Goal: Information Seeking & Learning: Find specific page/section

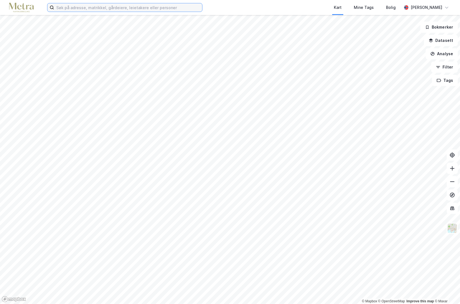
click at [74, 6] on input at bounding box center [128, 7] width 148 height 8
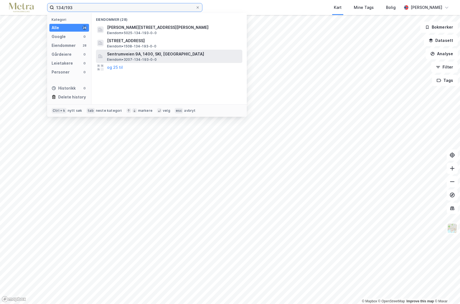
type input "134/193"
click at [158, 56] on span "Sentrumveien 9A, 1400, SKI, NORDRE FOLLO" at bounding box center [173, 54] width 133 height 7
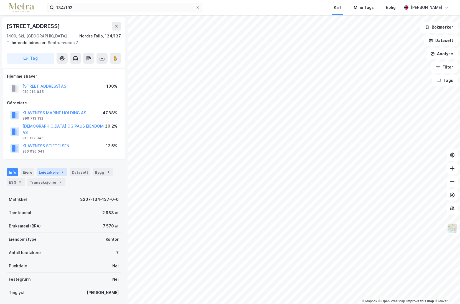
click at [47, 168] on div "Leietakere 7" at bounding box center [52, 172] width 31 height 8
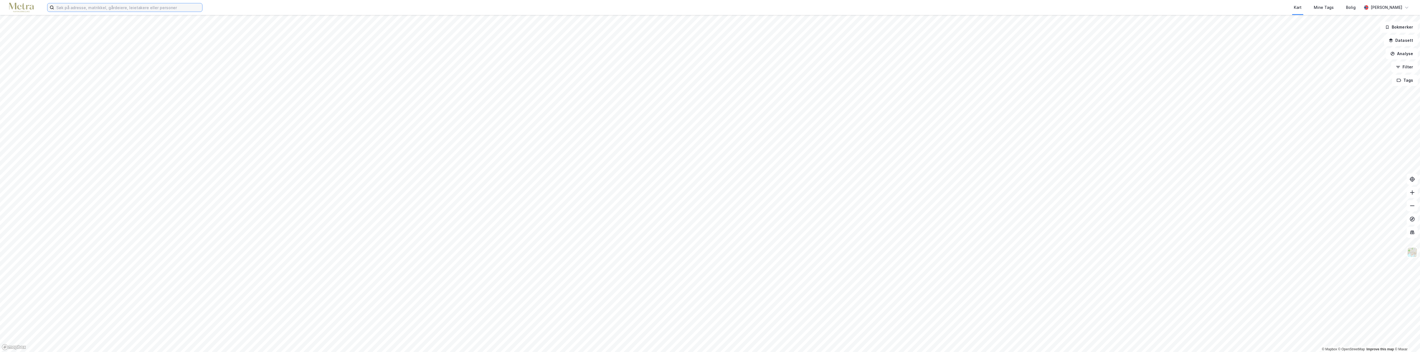
click at [113, 11] on input at bounding box center [128, 7] width 148 height 8
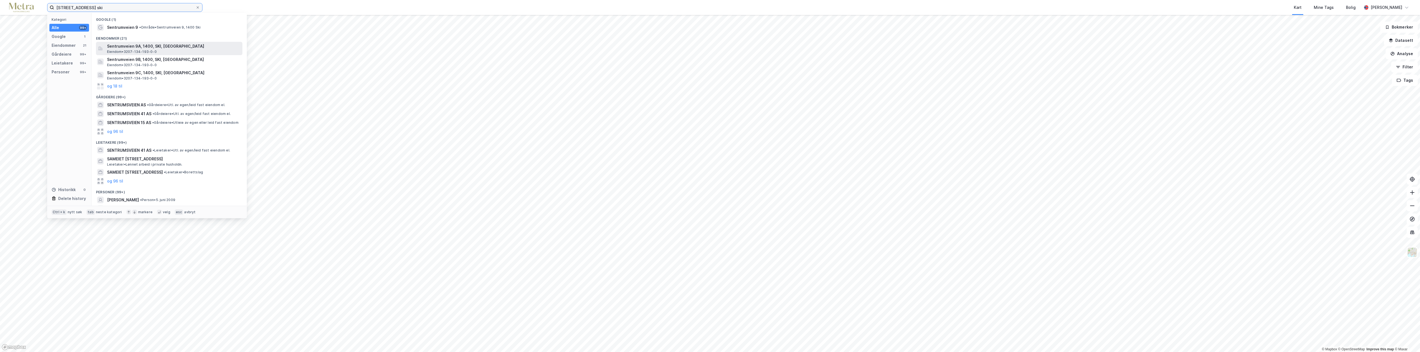
type input "sentrumveien 9 ski"
click at [120, 46] on span "Sentrumveien 9A, 1400, SKI, [GEOGRAPHIC_DATA]" at bounding box center [173, 46] width 133 height 7
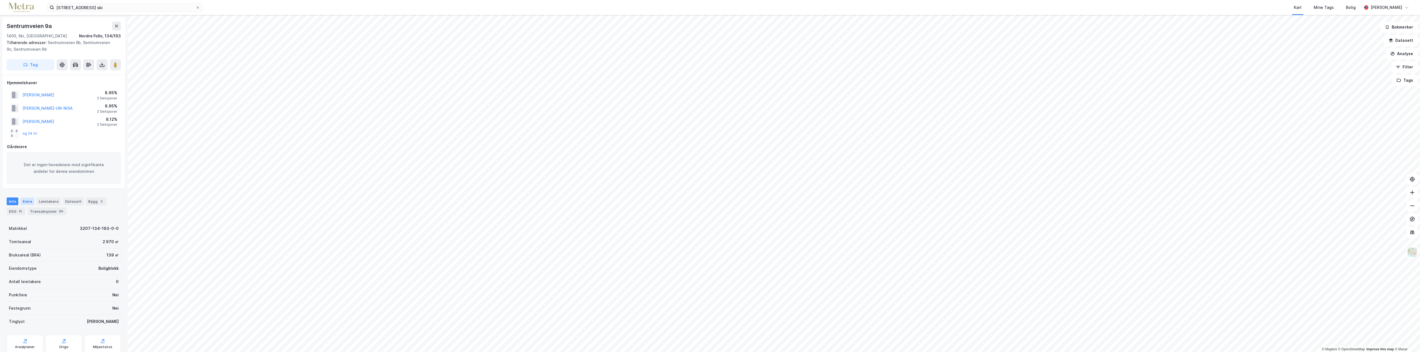
click at [24, 203] on div "Eiere" at bounding box center [28, 202] width 14 height 8
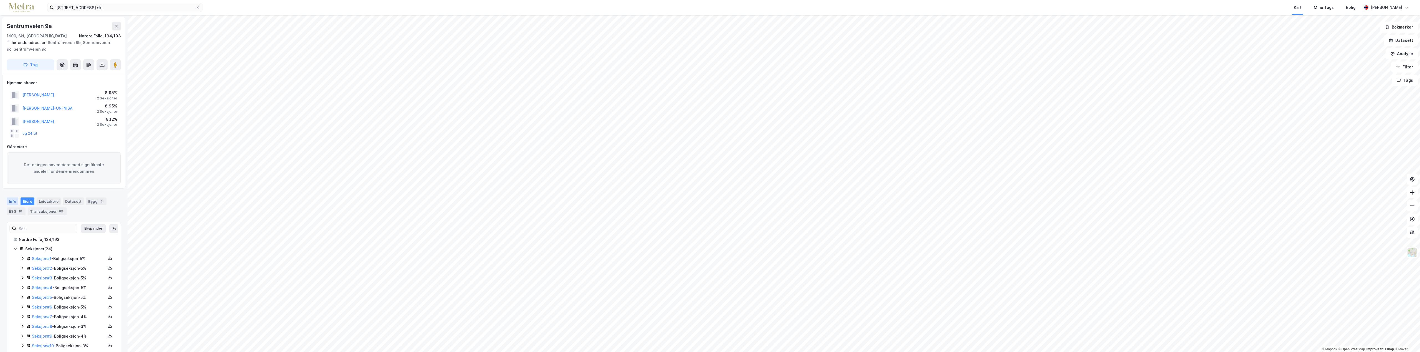
click at [17, 202] on div "Info" at bounding box center [13, 202] width 12 height 8
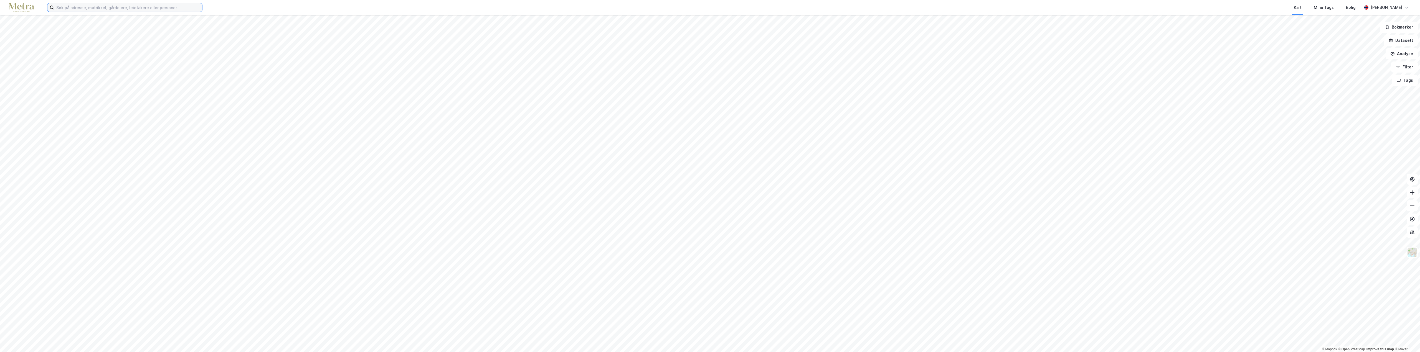
click at [108, 8] on input at bounding box center [128, 7] width 148 height 8
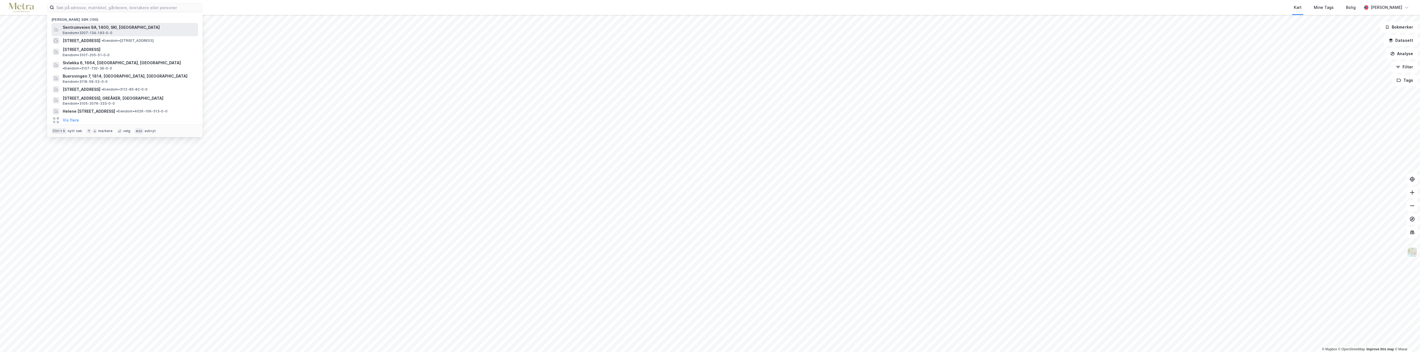
click at [105, 29] on span "Sentrumveien 9A, 1400, SKI, [GEOGRAPHIC_DATA]" at bounding box center [129, 27] width 133 height 7
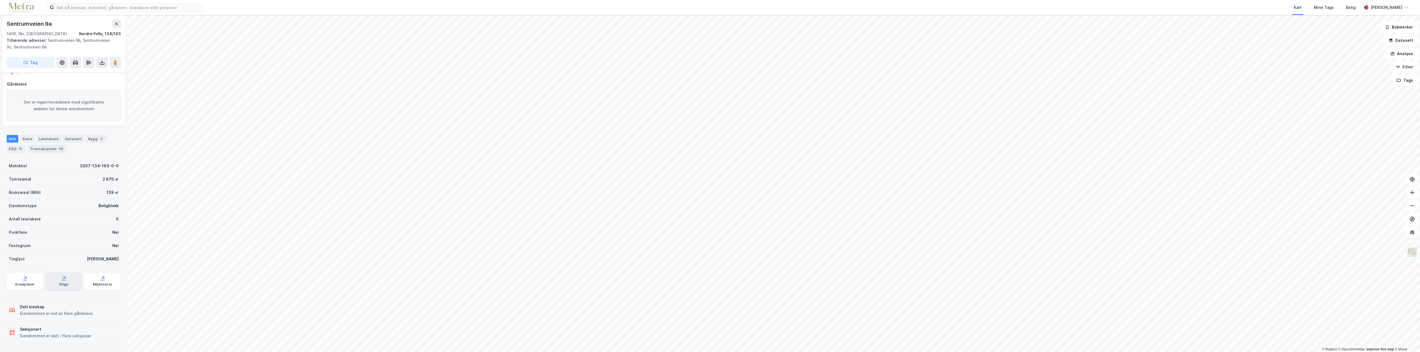
scroll to position [64, 0]
click at [99, 138] on div "3" at bounding box center [102, 138] width 6 height 6
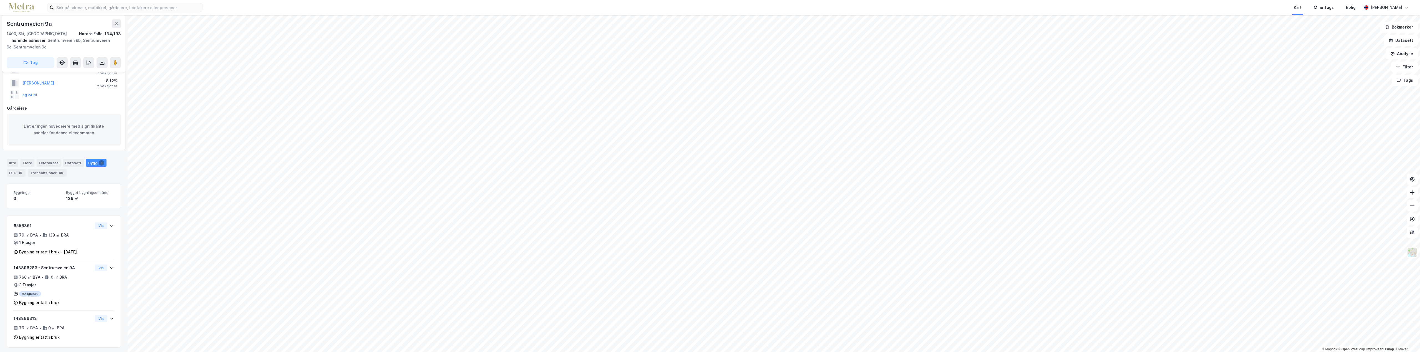
scroll to position [41, 0]
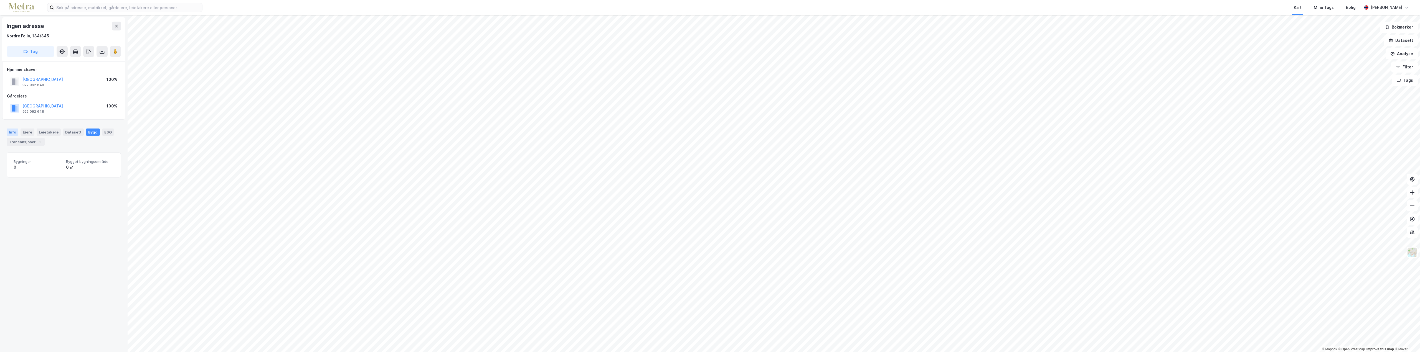
click at [9, 131] on div "Info" at bounding box center [13, 132] width 12 height 7
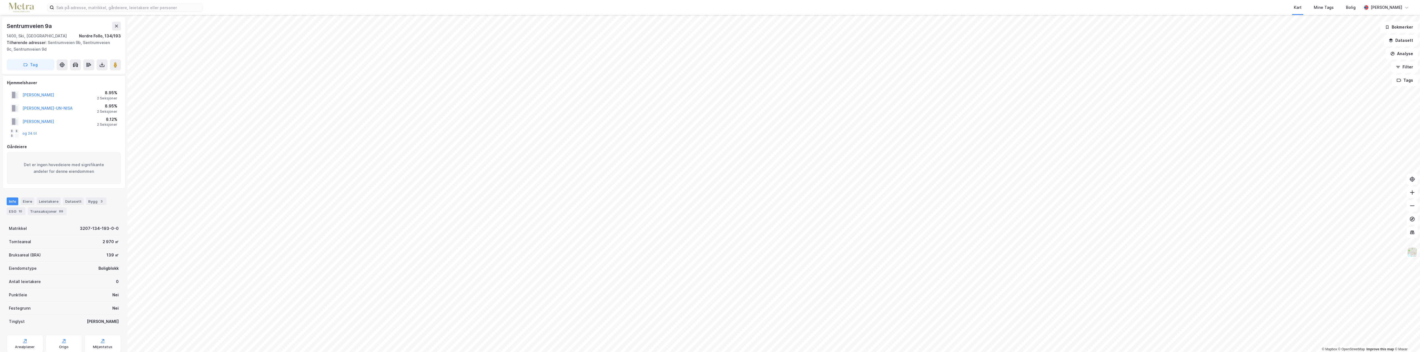
scroll to position [41, 0]
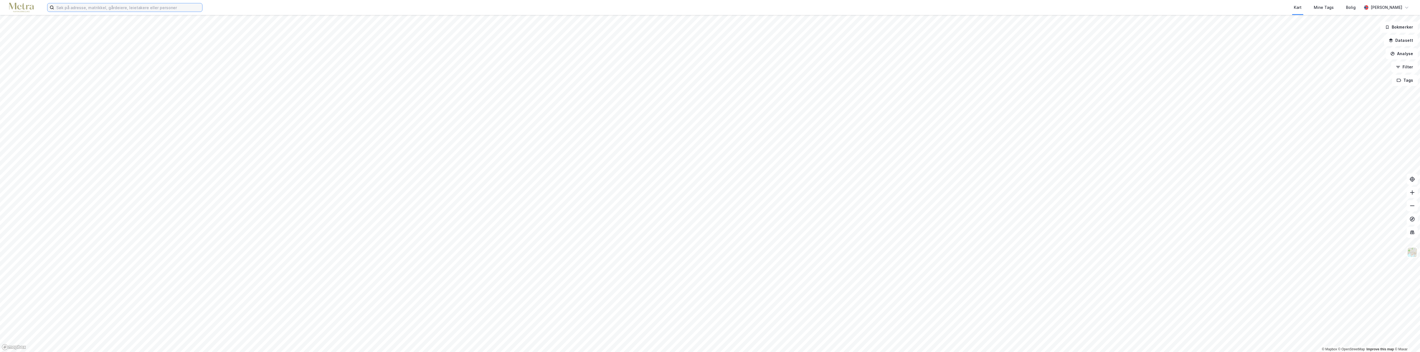
click at [82, 4] on input at bounding box center [128, 7] width 148 height 8
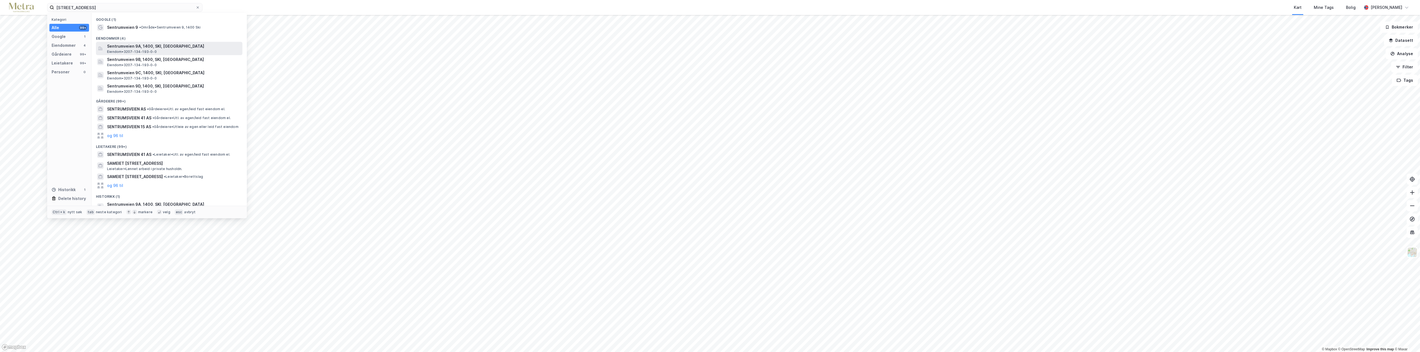
click at [113, 49] on span "Sentrumveien 9A, 1400, SKI, [GEOGRAPHIC_DATA]" at bounding box center [173, 46] width 133 height 7
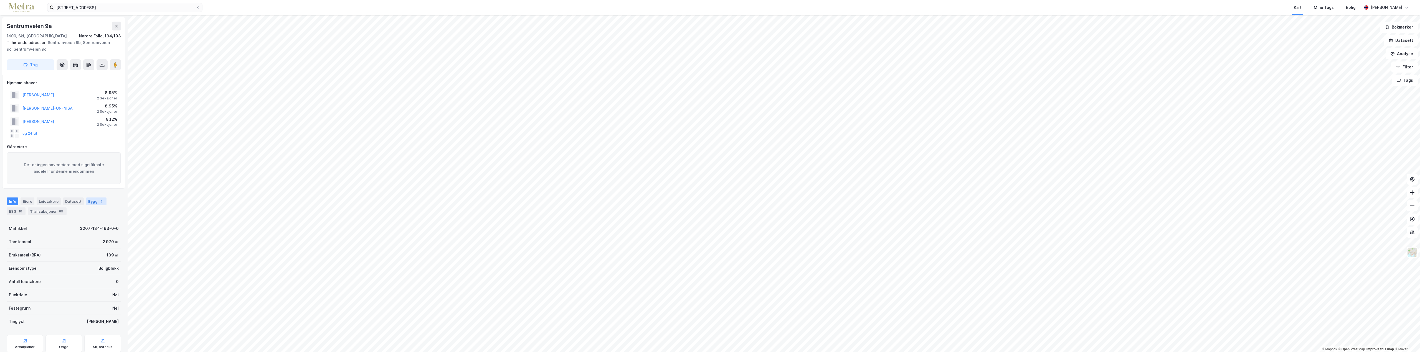
click at [89, 202] on div "Bygg 3" at bounding box center [96, 202] width 21 height 8
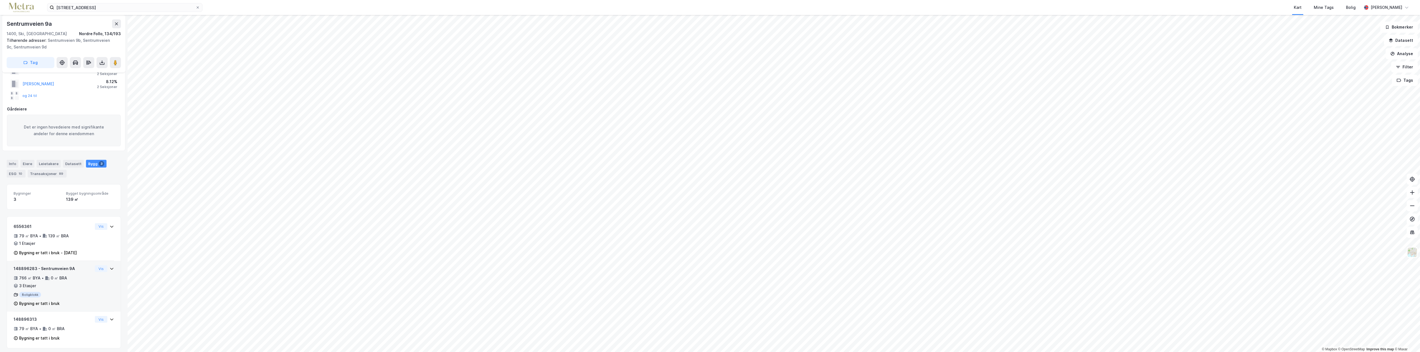
scroll to position [41, 0]
click at [98, 268] on button "Vis" at bounding box center [101, 266] width 12 height 7
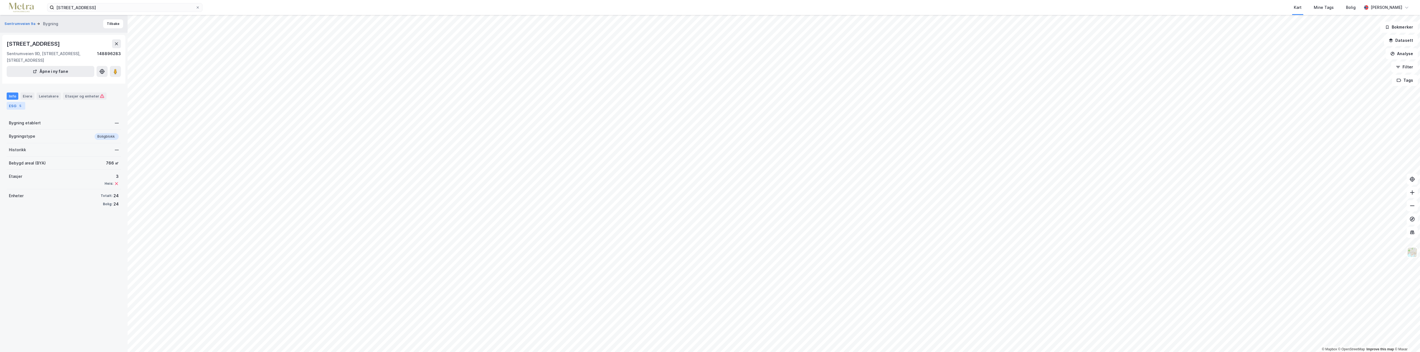
click at [18, 108] on div "ESG 5" at bounding box center [16, 106] width 19 height 8
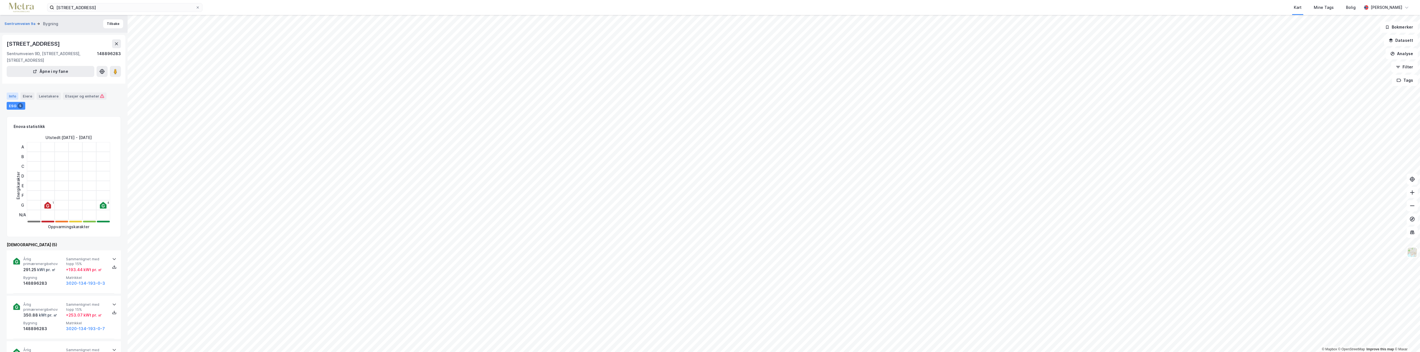
click at [12, 99] on div "Info" at bounding box center [13, 96] width 12 height 7
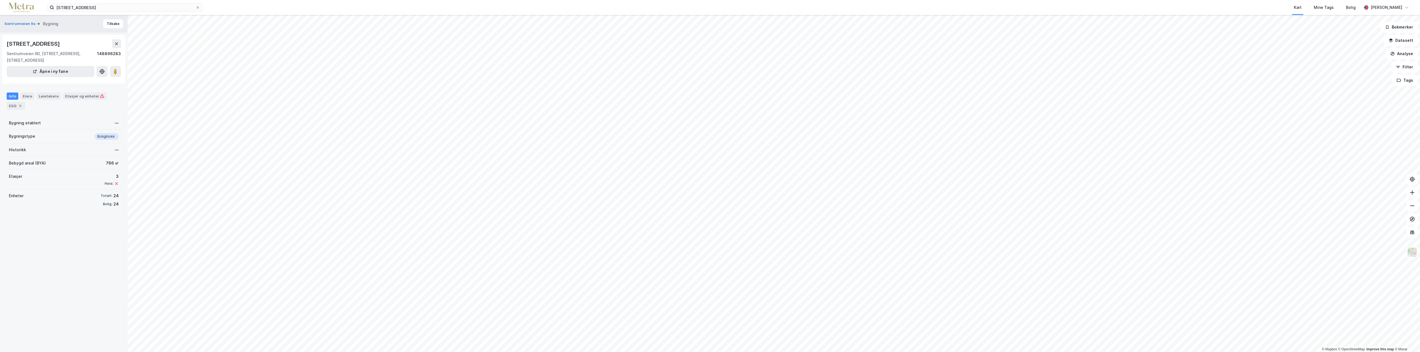
click at [599, 0] on html "sentrumveien 9 Kart Mine Tags Bolig Eivind Westby © Mapbox © OpenStreetMap Impr…" at bounding box center [710, 176] width 1420 height 352
click at [618, 0] on html "sentrumveien 9 Kart Mine Tags Bolig Eivind Westby © Mapbox © OpenStreetMap Impr…" at bounding box center [710, 176] width 1420 height 352
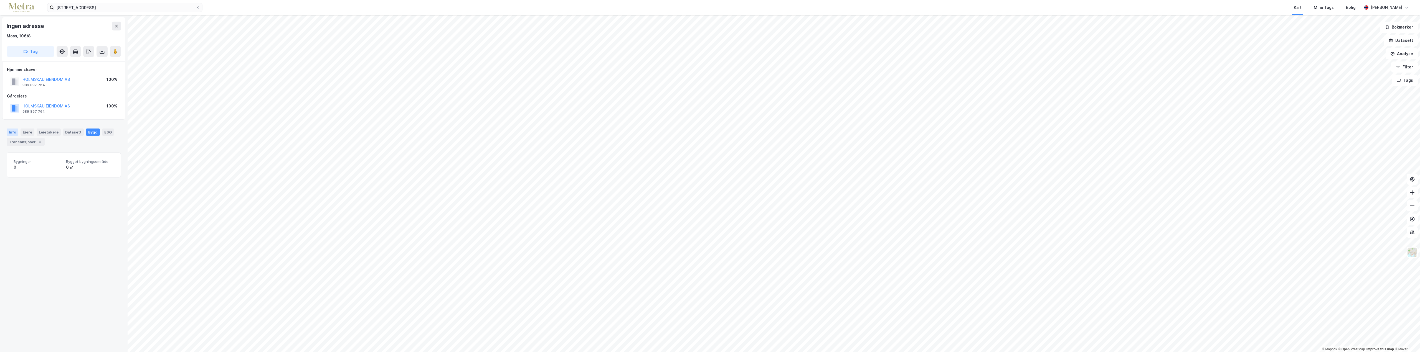
click at [17, 127] on div "Info Eiere Leietakere Datasett Bygg ESG Transaksjoner 3" at bounding box center [64, 135] width 128 height 26
click at [9, 133] on div "Info" at bounding box center [13, 132] width 12 height 7
click at [86, 132] on div "Bygg" at bounding box center [93, 132] width 14 height 7
click at [12, 131] on div "Info" at bounding box center [13, 132] width 12 height 7
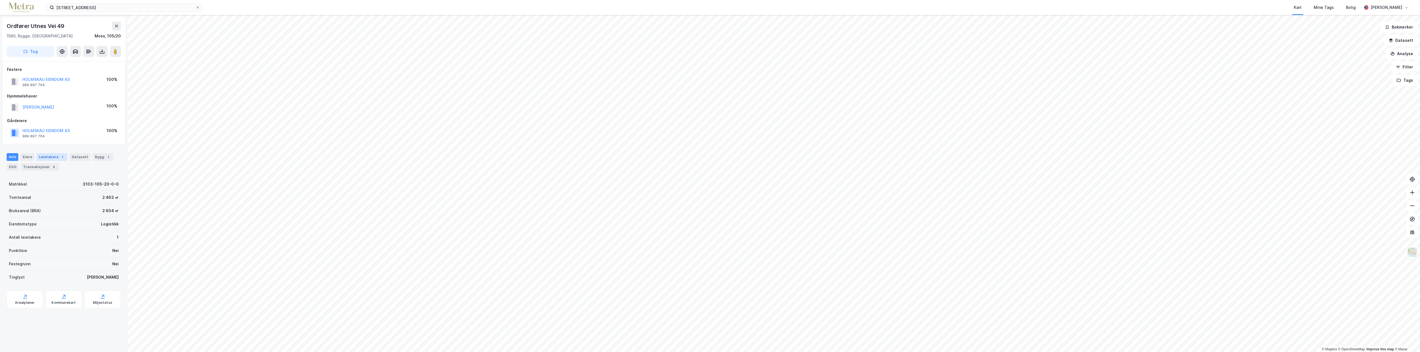
click at [53, 155] on div "Leietakere 1" at bounding box center [52, 157] width 31 height 8
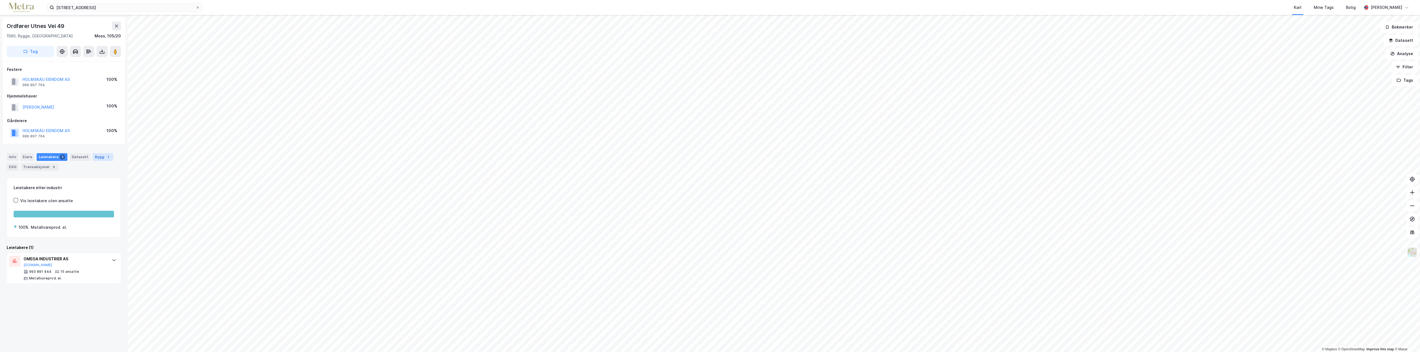
click at [97, 159] on div "Bygg 1" at bounding box center [103, 157] width 21 height 8
click at [68, 231] on div "2 604 ㎡ BRA" at bounding box center [66, 229] width 25 height 7
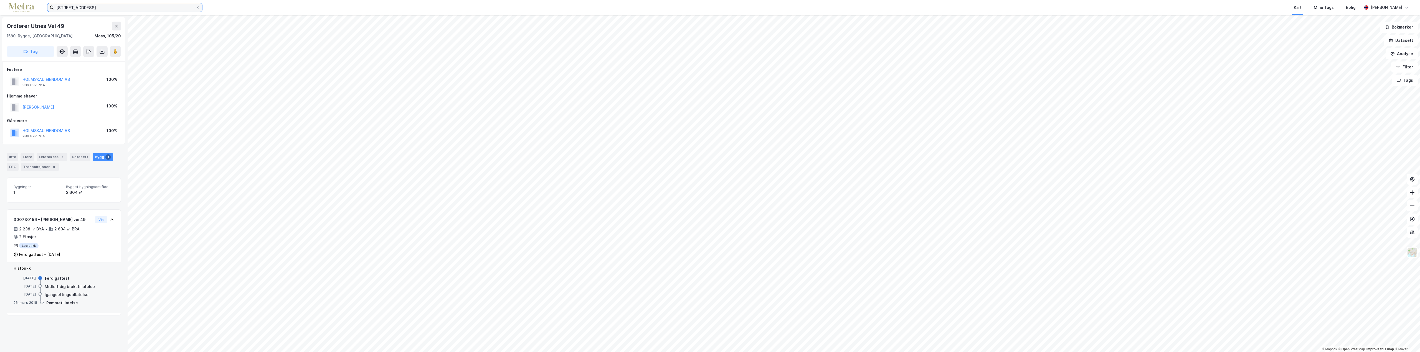
drag, startPoint x: 25, startPoint y: 9, endPoint x: 0, endPoint y: 13, distance: 25.6
click at [0, 13] on div "sentrumveien 9 Kart Mine Tags Bolig Eivind Westby" at bounding box center [710, 7] width 1420 height 15
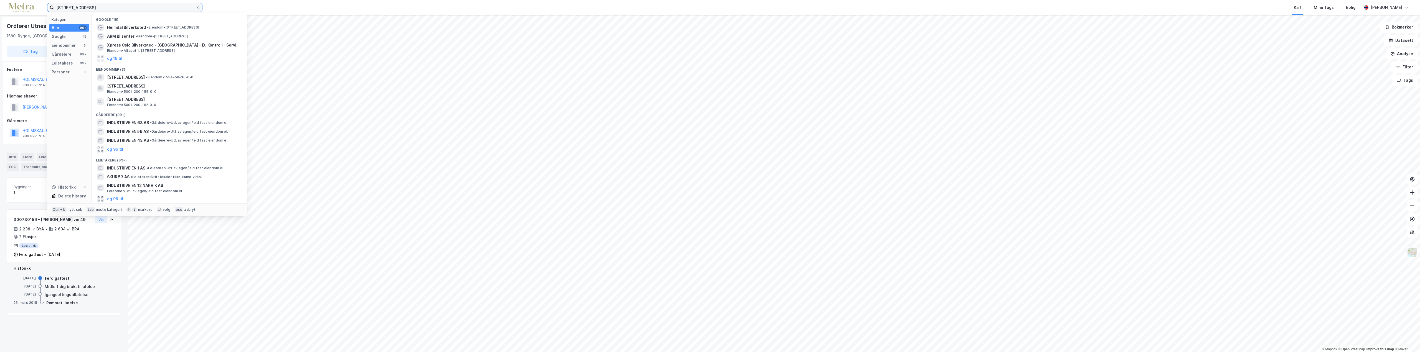
click at [127, 6] on input "industriveien 53" at bounding box center [124, 7] width 141 height 8
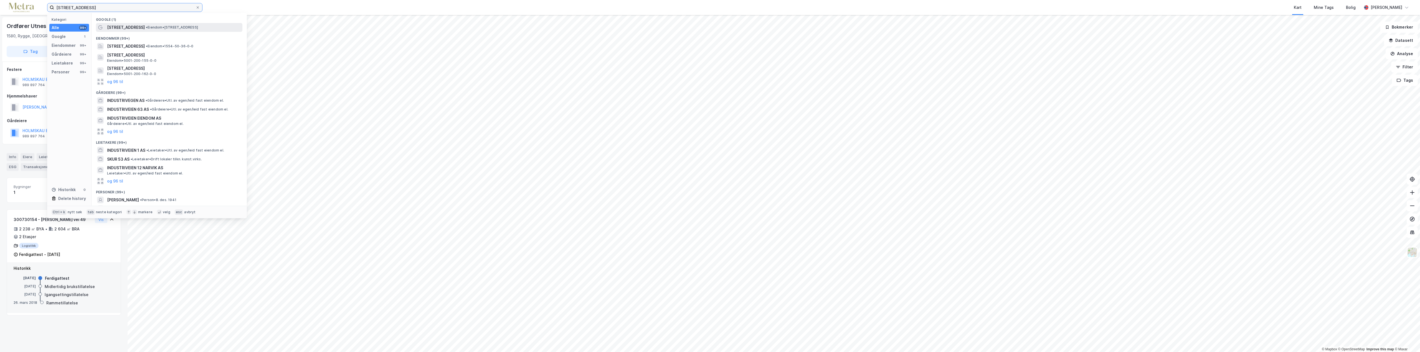
type input "industriveien 53, rygge"
click at [172, 26] on span "• Eiendom • Industriveien 53, 1580 Rygge" at bounding box center [172, 27] width 52 height 4
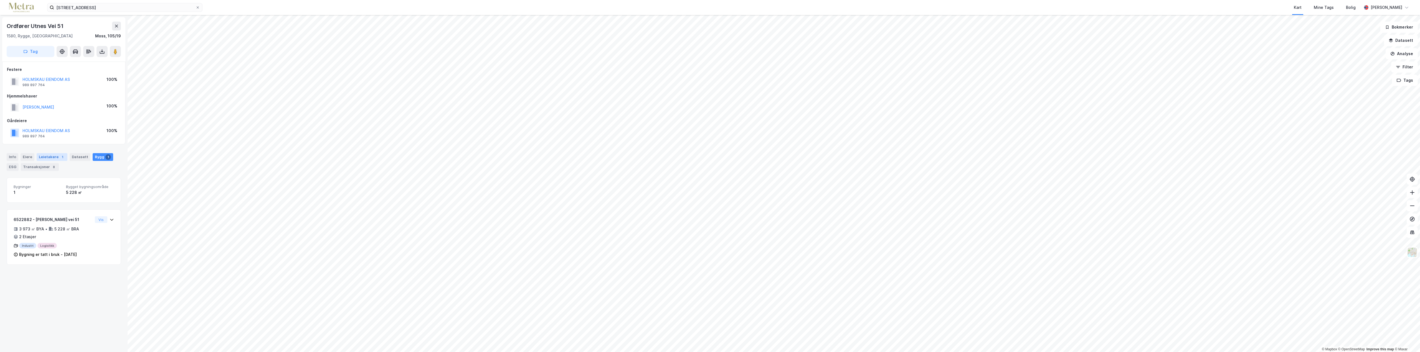
click at [46, 156] on div "Leietakere 1" at bounding box center [52, 157] width 31 height 8
click at [65, 264] on div "ARIENS SCANDINAVIA AS Proff.no" at bounding box center [65, 262] width 83 height 12
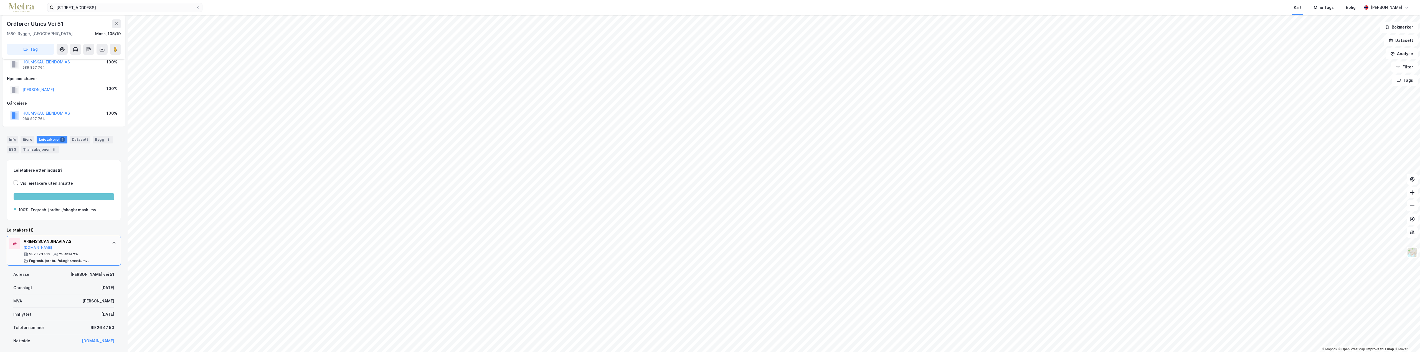
scroll to position [111, 0]
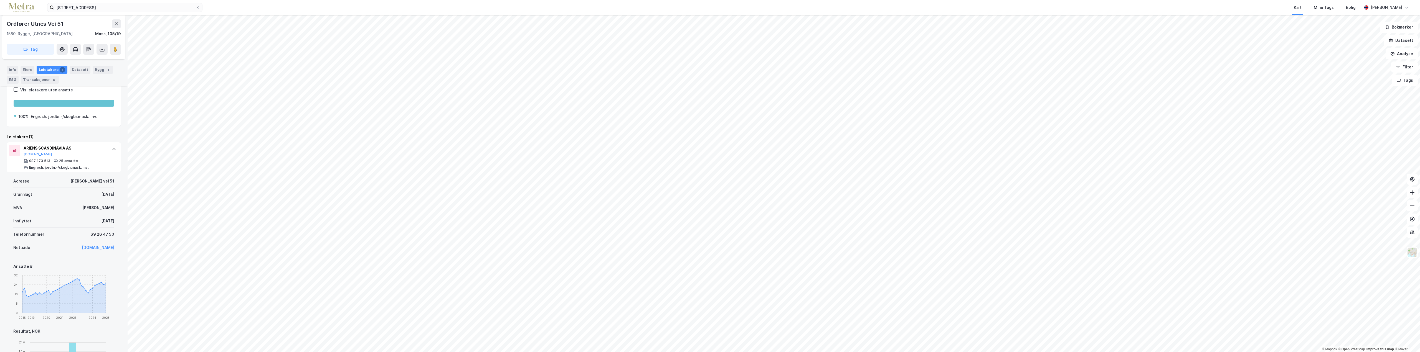
click at [98, 248] on link "www.ariens.no" at bounding box center [98, 247] width 32 height 5
click at [9, 70] on div "Info" at bounding box center [13, 70] width 12 height 8
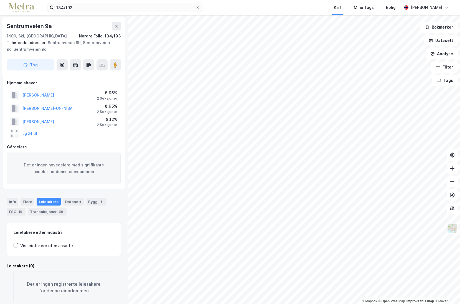
scroll to position [1, 0]
